Goal: Task Accomplishment & Management: Complete application form

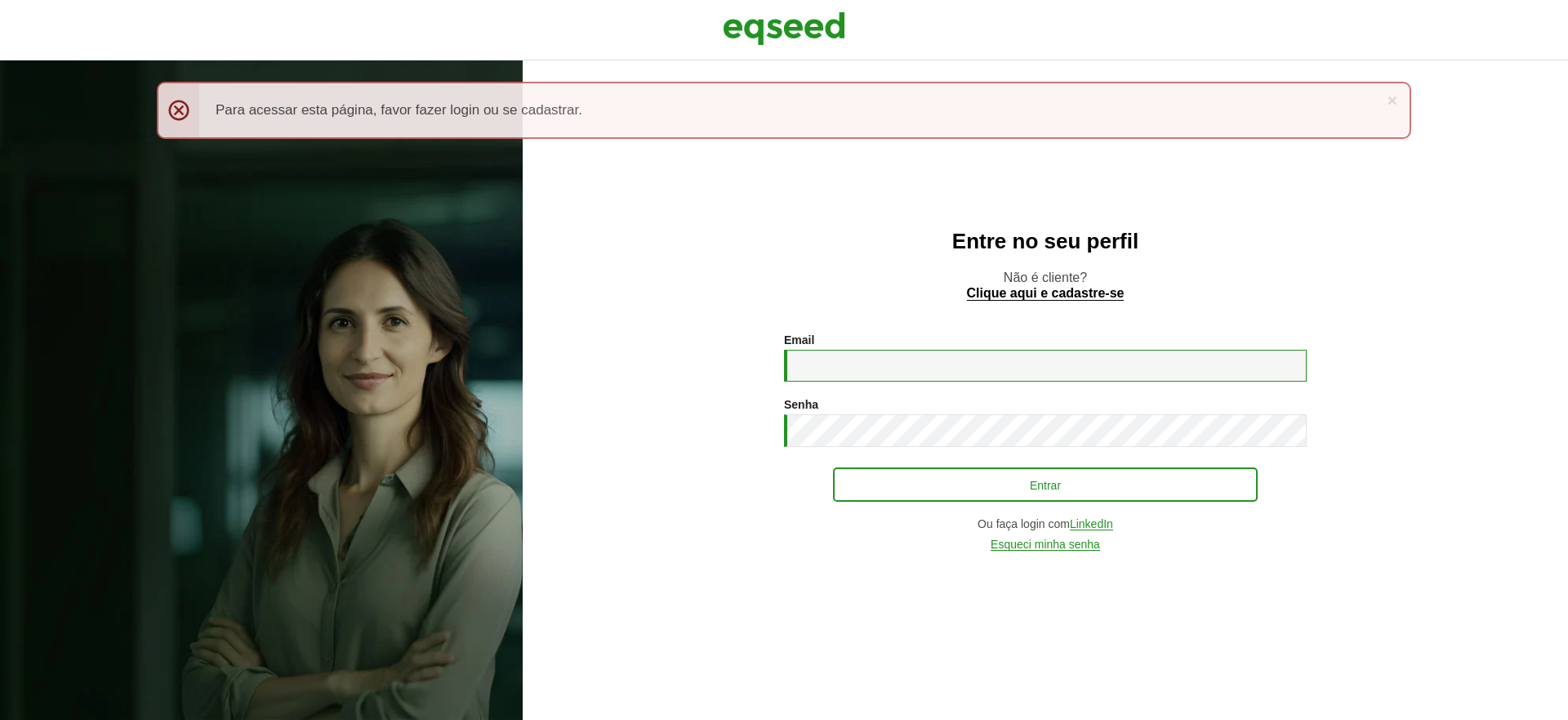
type input "**********"
click at [1039, 479] on button "Entrar" at bounding box center [1045, 484] width 425 height 31
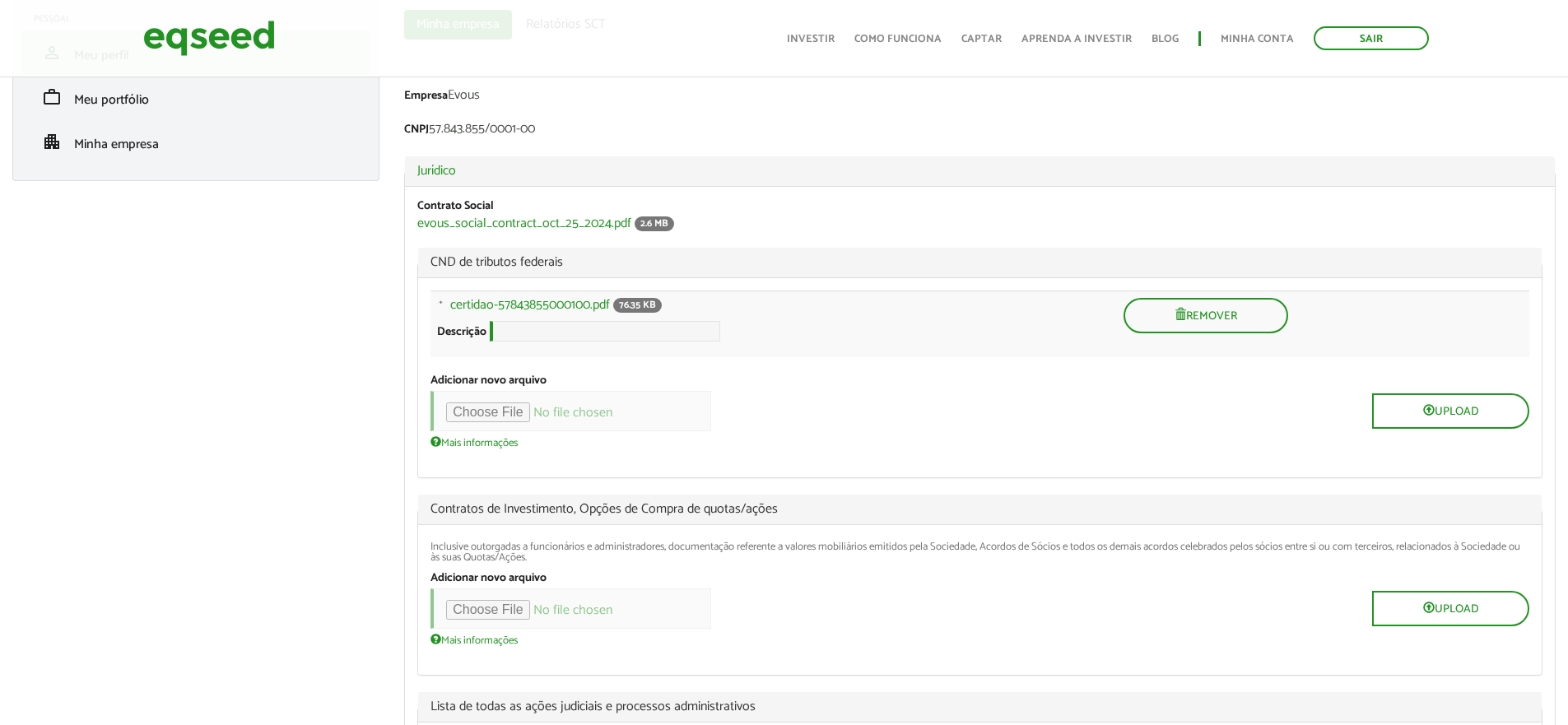
scroll to position [146, 0]
click at [530, 303] on link "certidao-57843855000100.pdf" at bounding box center [530, 306] width 160 height 13
click at [480, 419] on input "file" at bounding box center [570, 412] width 281 height 40
type input "**********"
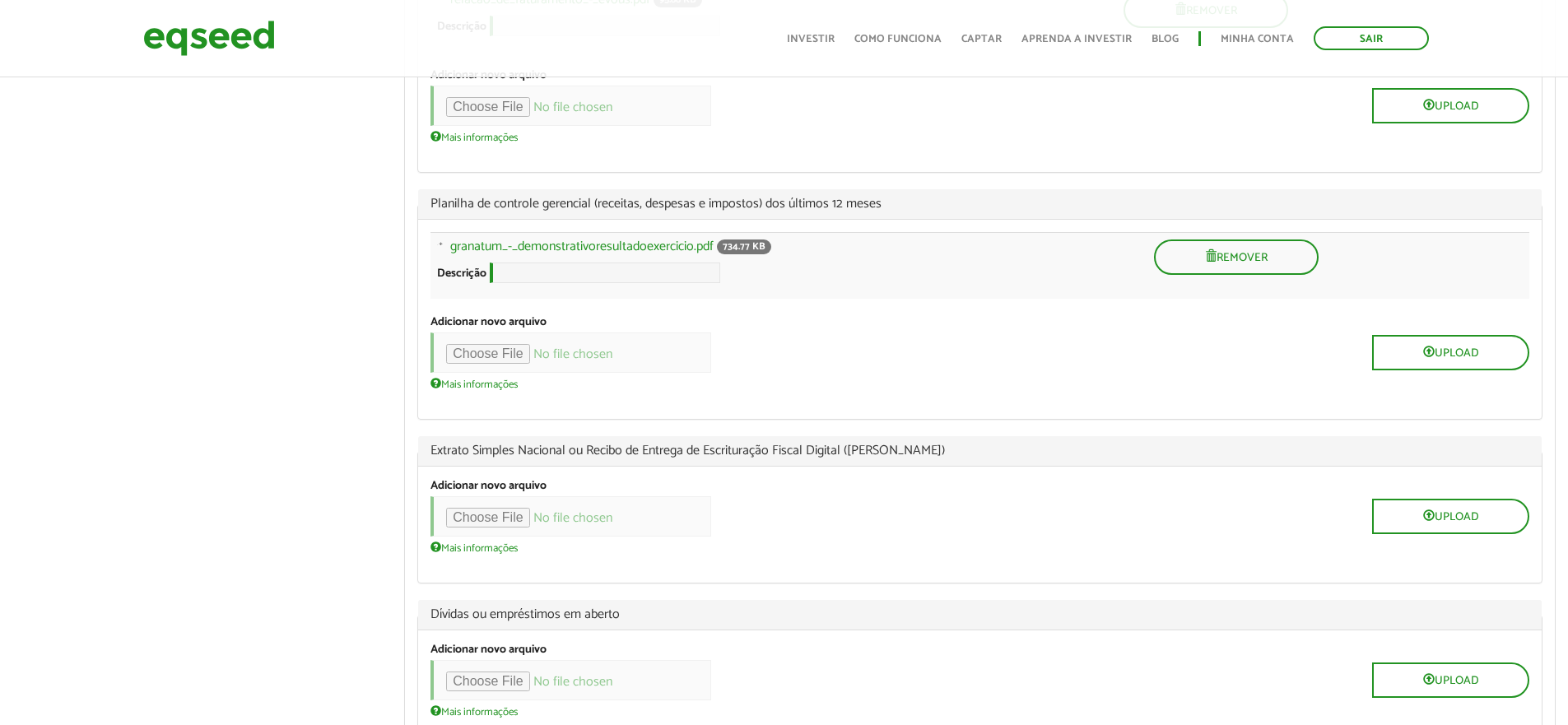
scroll to position [1959, 0]
click at [621, 256] on link "granatum_-_demonstrativoresultadoexercicio.pdf" at bounding box center [582, 251] width 263 height 13
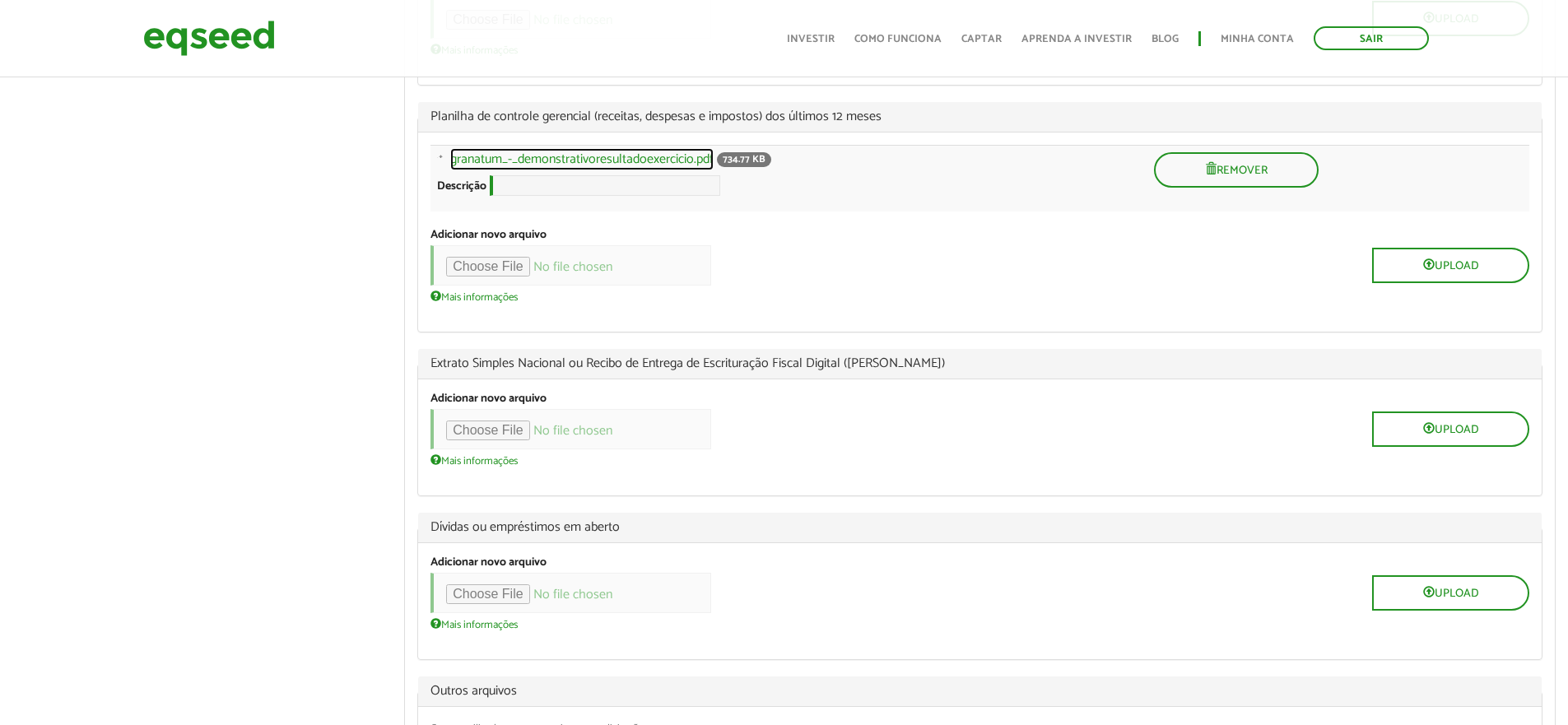
scroll to position [2045, 0]
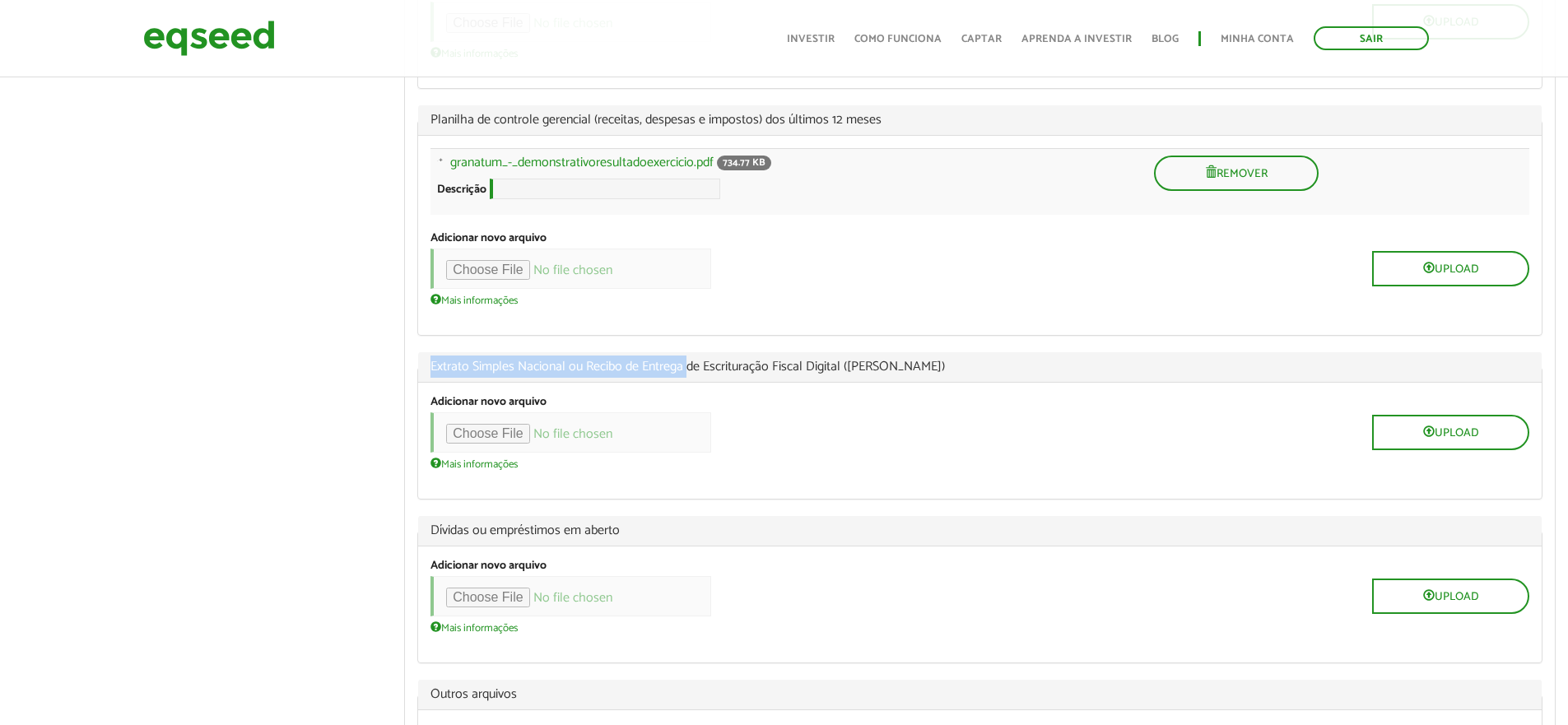
drag, startPoint x: 430, startPoint y: 434, endPoint x: 690, endPoint y: 434, distance: 260.0
click at [690, 374] on span "Extrato Simples Nacional ou Recibo de Entrega de Escrituração Fiscal Digital ([…" at bounding box center [980, 367] width 1099 height 13
click at [505, 453] on input "file" at bounding box center [570, 432] width 281 height 40
type input "**********"
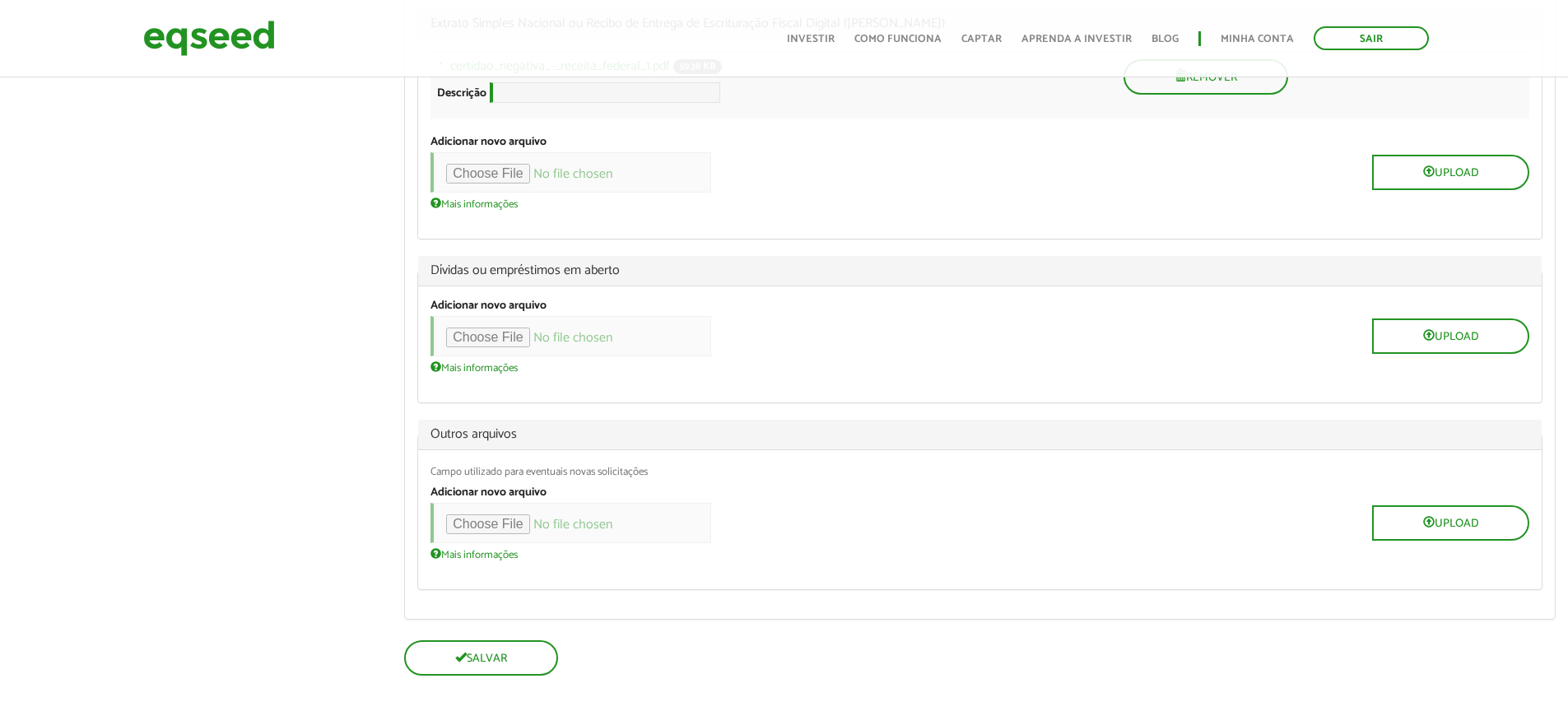
scroll to position [2463, 0]
click at [436, 656] on button "Salvar" at bounding box center [479, 659] width 151 height 32
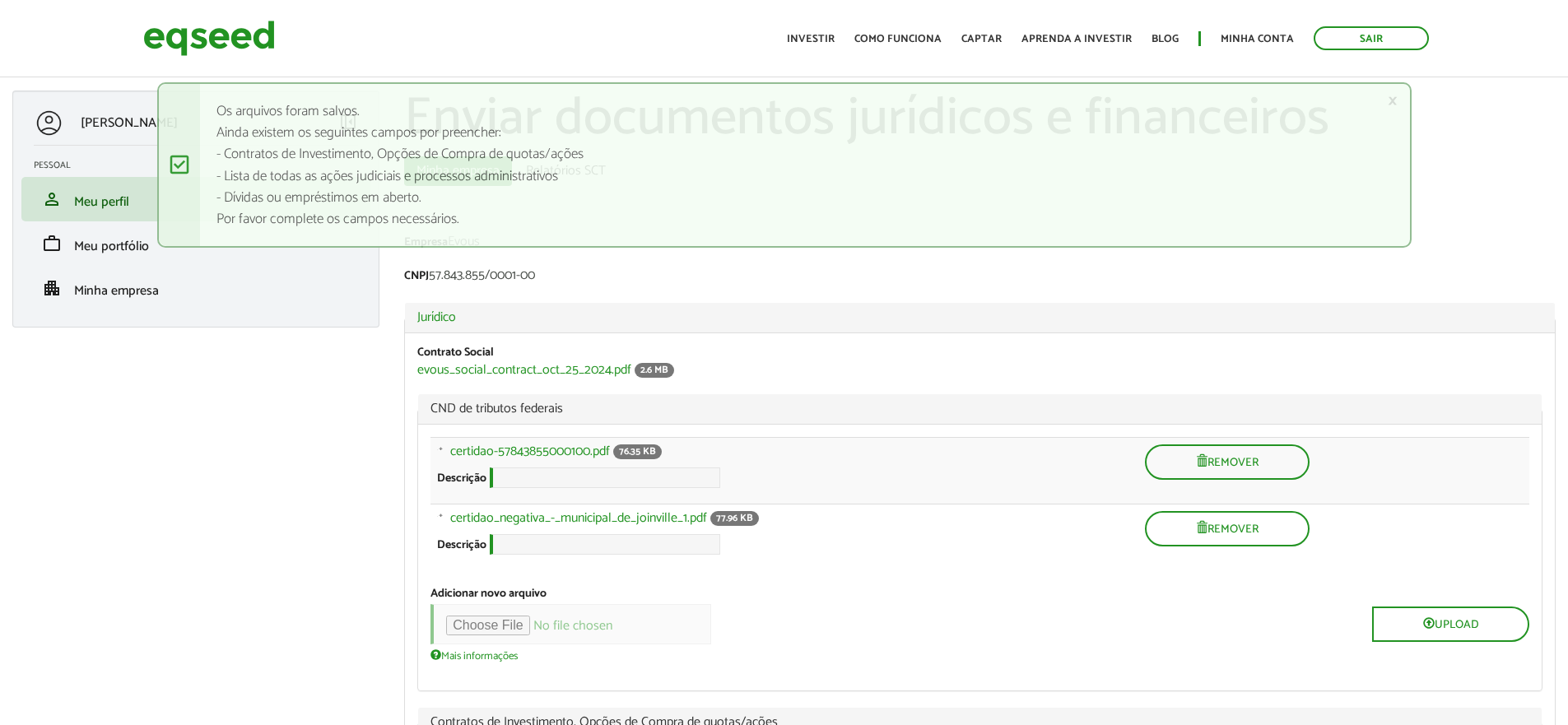
click at [172, 165] on div "× Mensagem de status Os arquivos foram salvos. Ainda existem os seguintes campo…" at bounding box center [784, 165] width 1254 height 166
click at [1391, 99] on link "×" at bounding box center [1393, 101] width 10 height 17
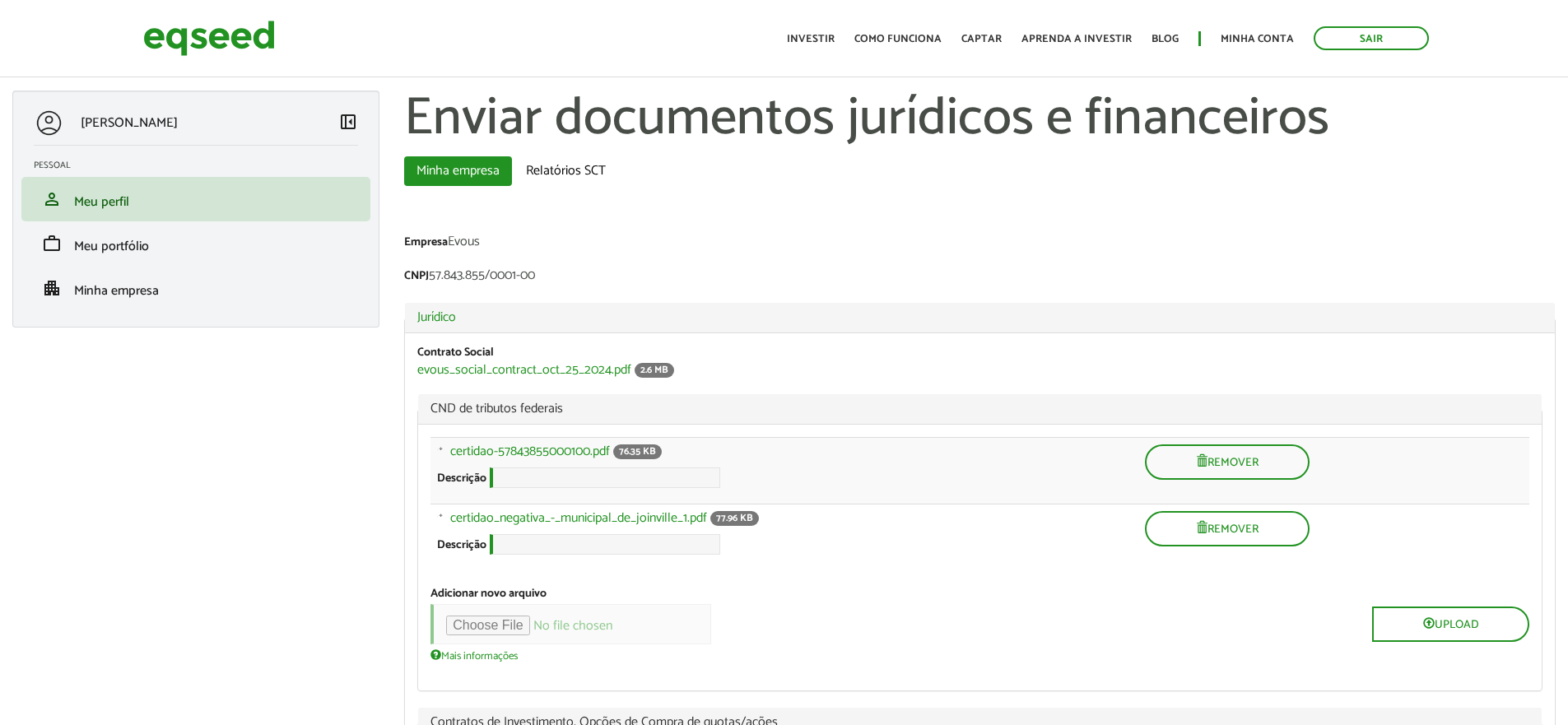
scroll to position [3, 0]
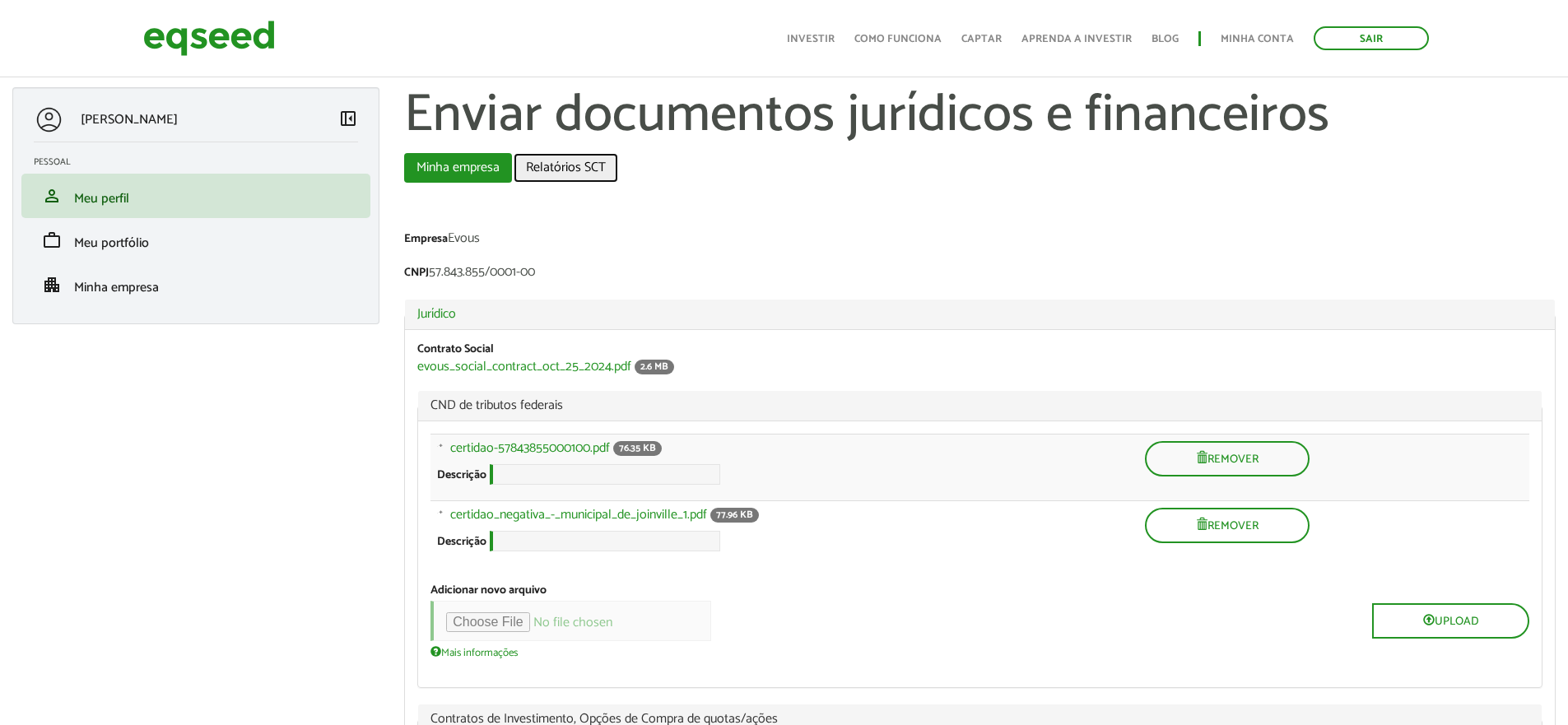
click at [556, 161] on link "Relatórios SCT" at bounding box center [566, 168] width 105 height 30
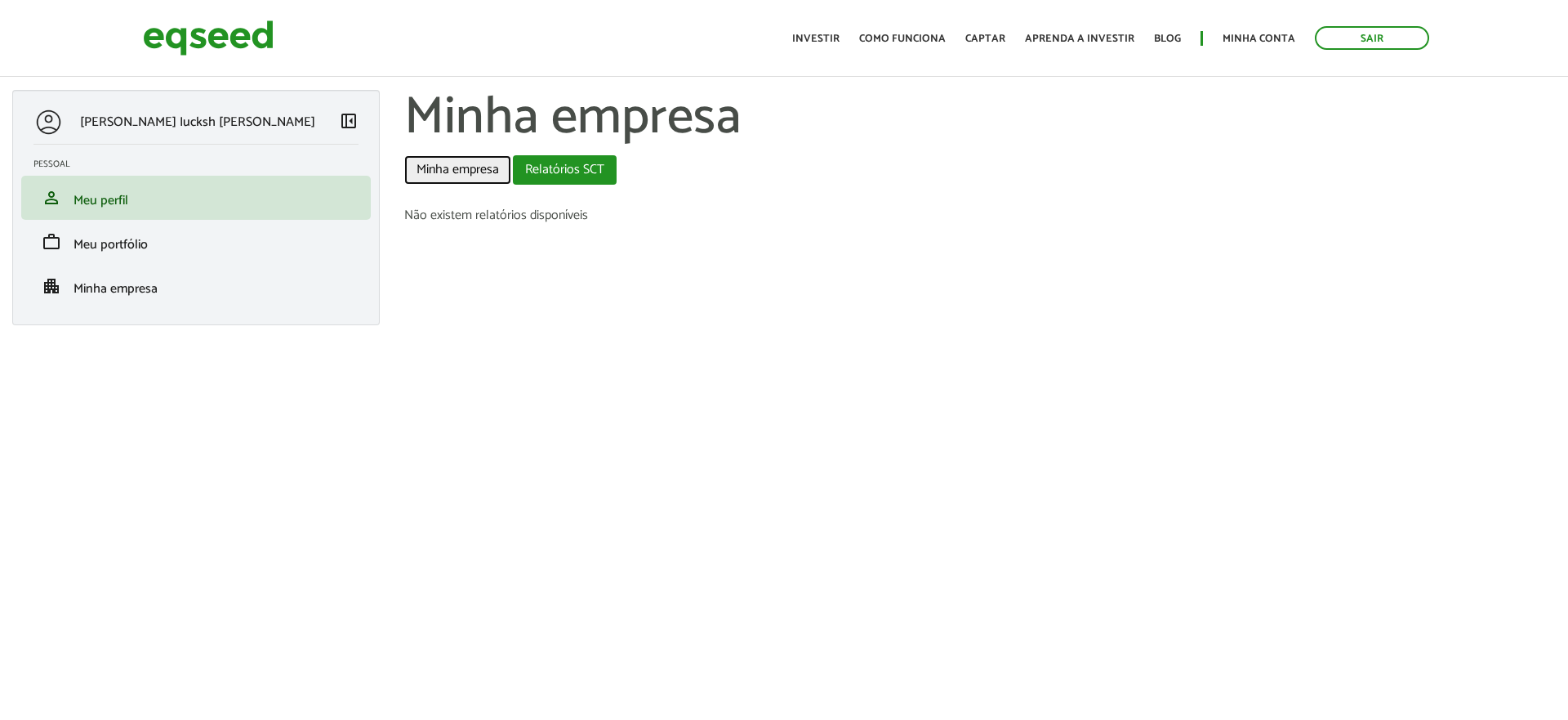
click at [470, 165] on link "Minha empresa" at bounding box center [457, 170] width 107 height 30
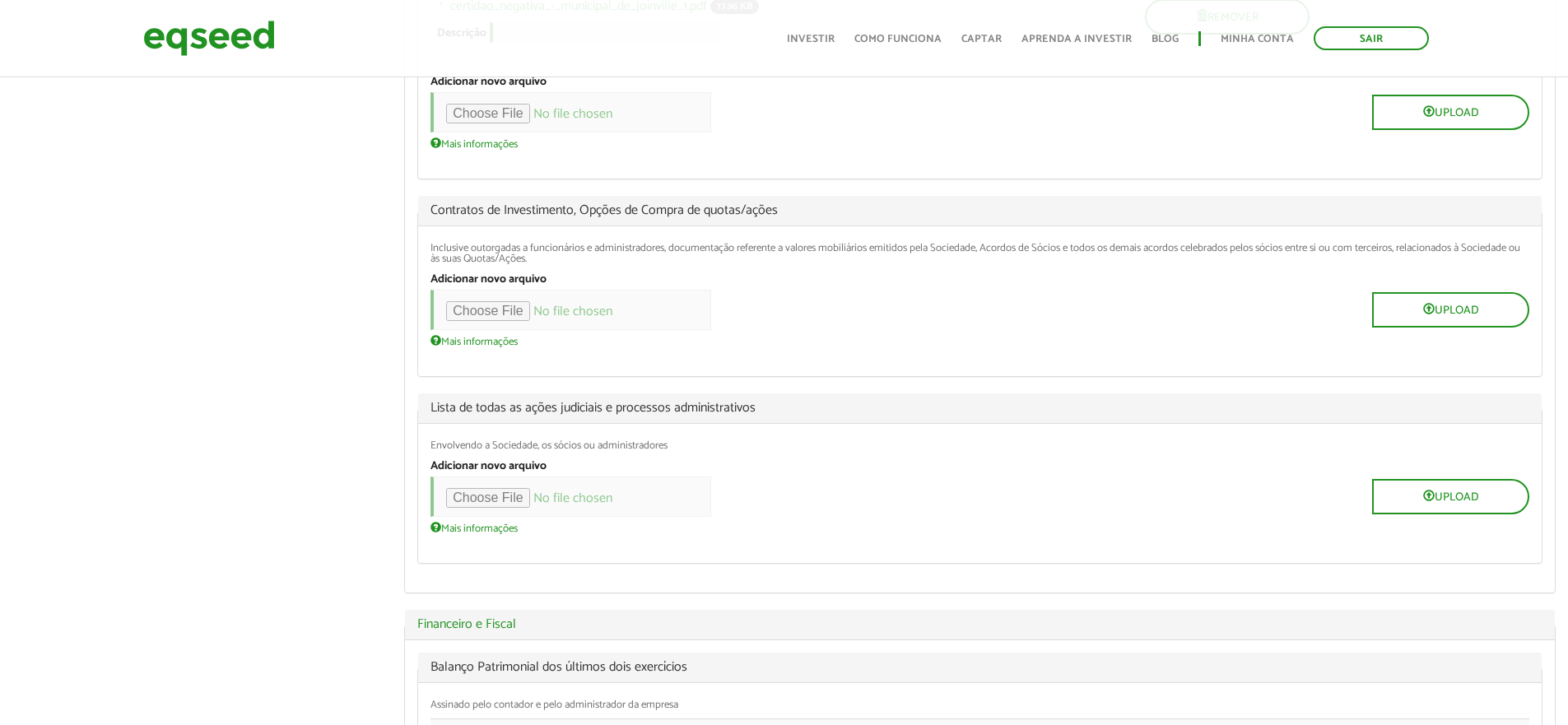
scroll to position [515, 0]
